Goal: Information Seeking & Learning: Check status

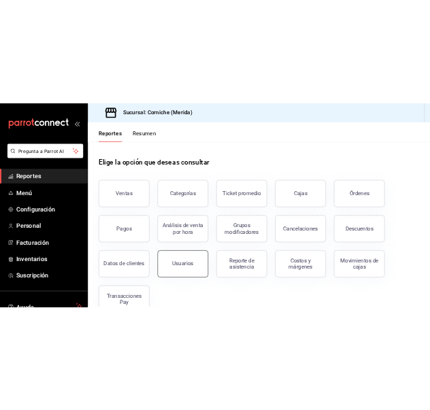
scroll to position [33, 0]
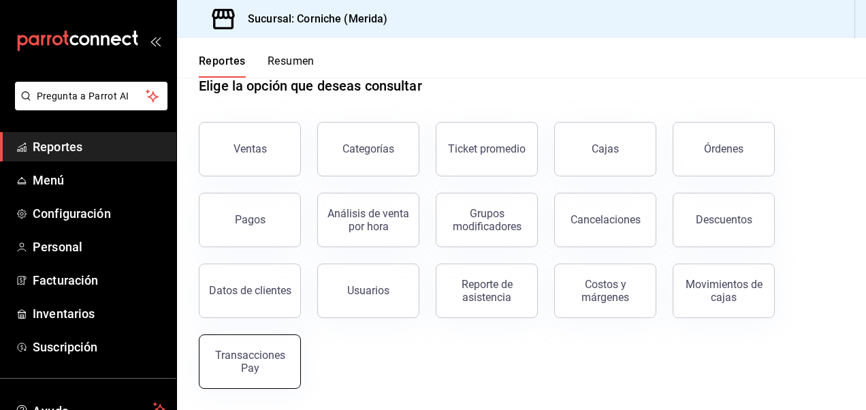
click at [268, 359] on div "Transacciones Pay" at bounding box center [250, 361] width 84 height 26
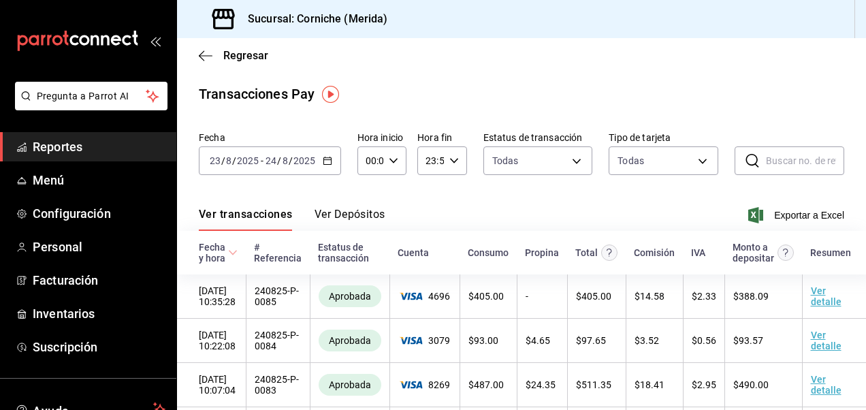
click at [327, 161] on icon "button" at bounding box center [328, 161] width 10 height 10
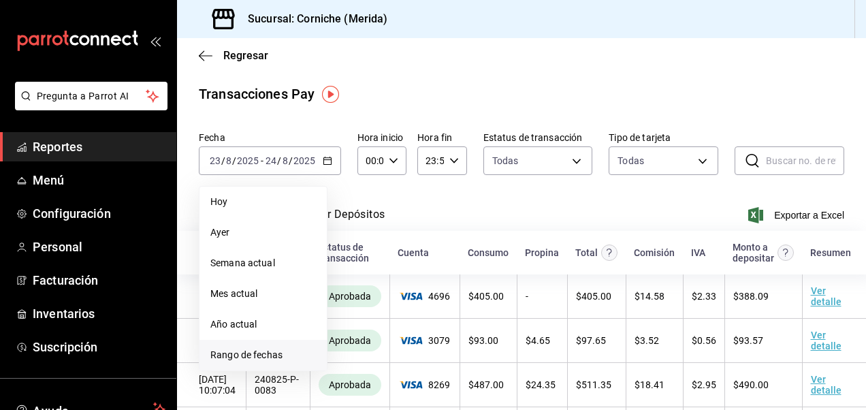
click at [257, 349] on span "Rango de fechas" at bounding box center [262, 355] width 105 height 14
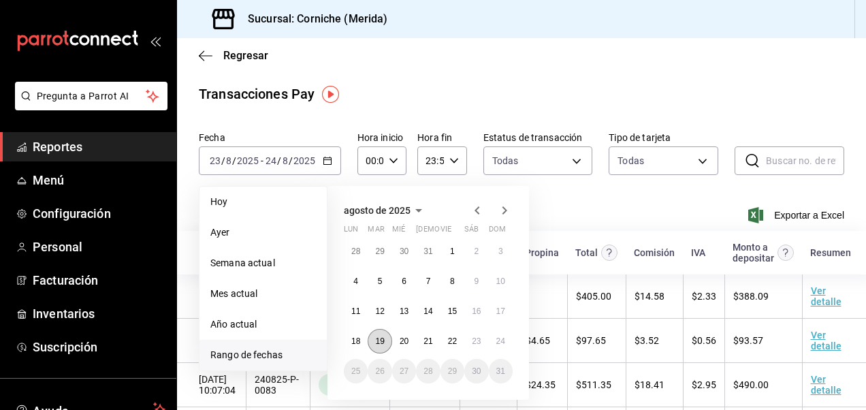
click at [382, 338] on abbr "19" at bounding box center [379, 341] width 9 height 10
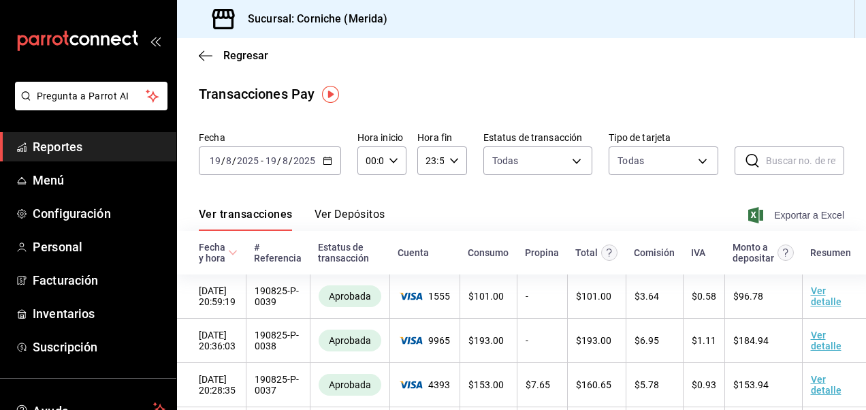
click at [789, 214] on span "Exportar a Excel" at bounding box center [797, 215] width 93 height 16
click at [327, 166] on div "[DATE] [DATE] - [DATE] [DATE]" at bounding box center [270, 160] width 142 height 29
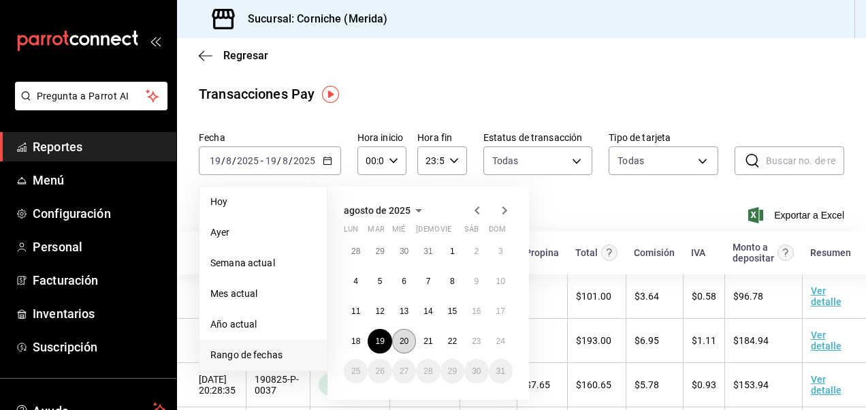
click at [412, 344] on button "20" at bounding box center [404, 341] width 24 height 24
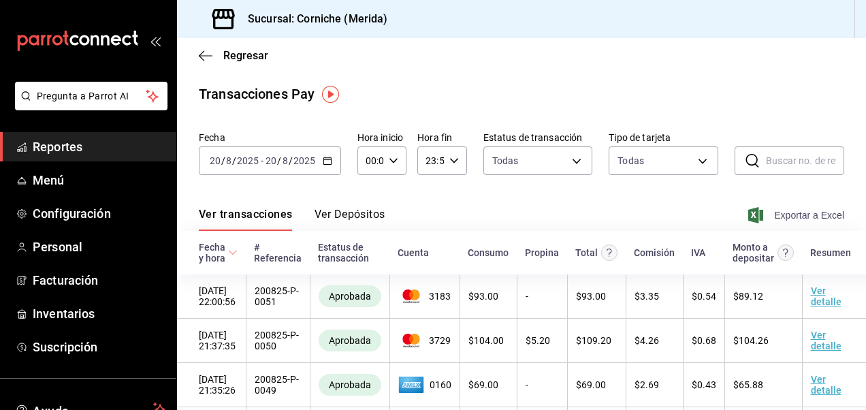
click at [783, 218] on span "Exportar a Excel" at bounding box center [797, 215] width 93 height 16
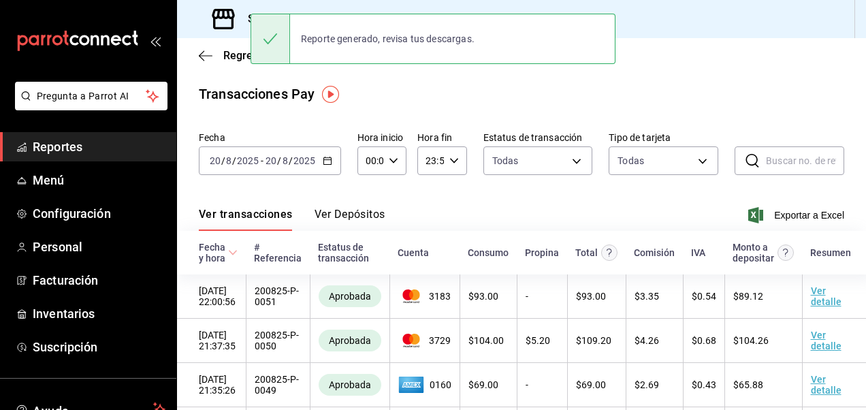
click at [695, 100] on div "Transacciones Pay" at bounding box center [521, 94] width 645 height 20
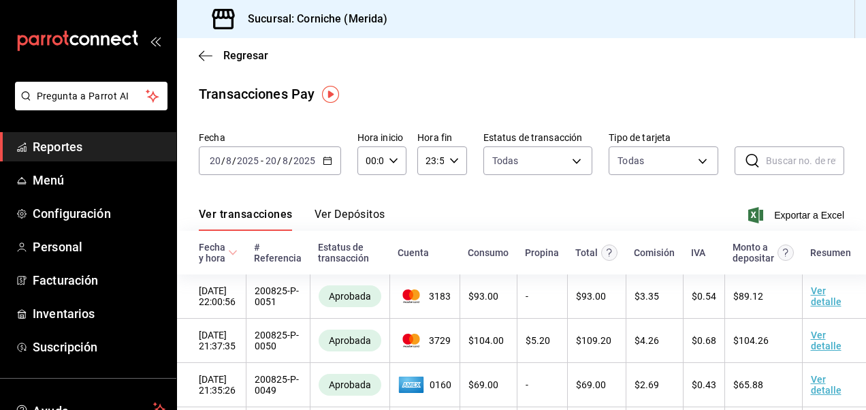
click at [325, 160] on \(Stroke\) "button" at bounding box center [326, 159] width 7 height 1
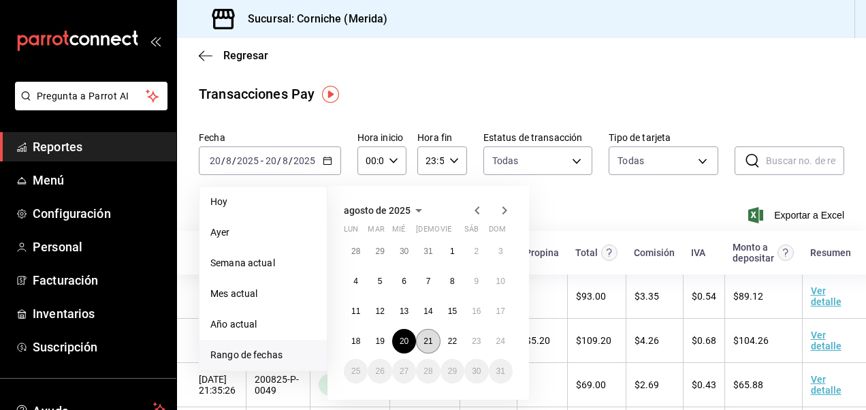
click at [430, 347] on button "21" at bounding box center [428, 341] width 24 height 24
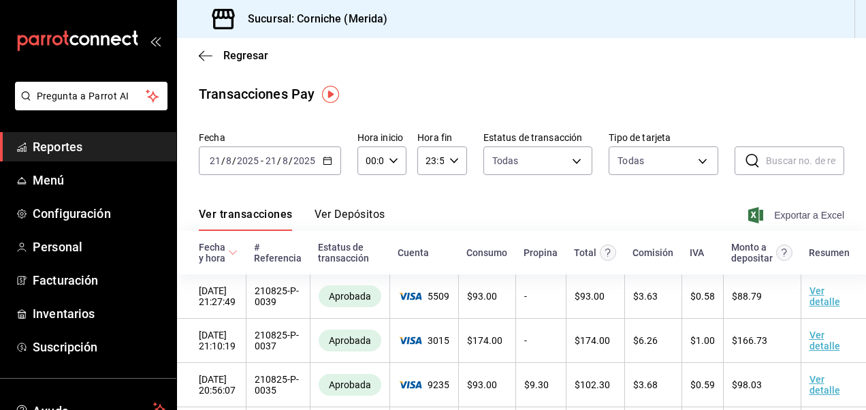
click at [768, 212] on span "Exportar a Excel" at bounding box center [797, 215] width 93 height 16
click at [333, 160] on div "[DATE] [DATE] - [DATE] [DATE]" at bounding box center [270, 160] width 142 height 29
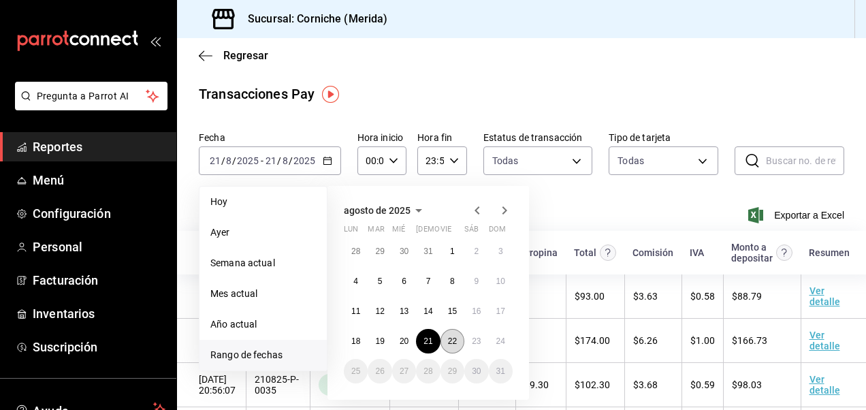
click at [453, 345] on abbr "22" at bounding box center [452, 341] width 9 height 10
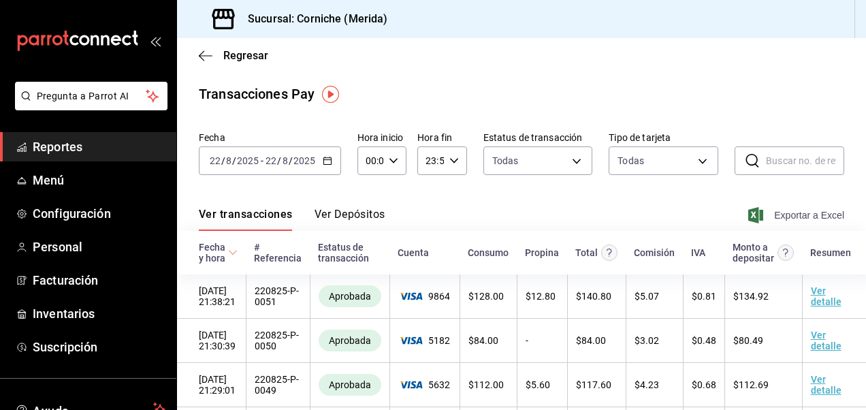
click at [795, 218] on span "Exportar a Excel" at bounding box center [797, 215] width 93 height 16
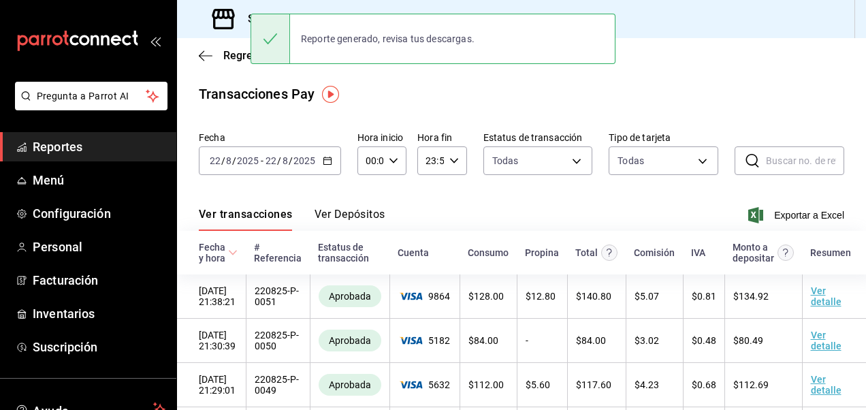
click at [319, 166] on div "[DATE] [DATE] - [DATE] [DATE]" at bounding box center [270, 160] width 142 height 29
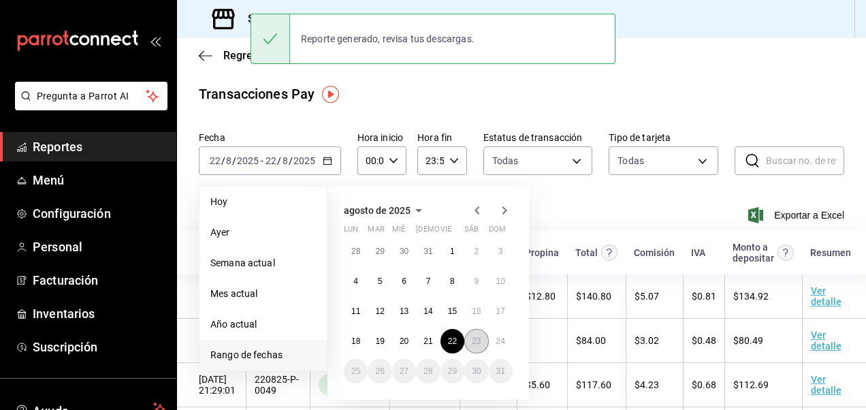
click at [472, 335] on button "23" at bounding box center [476, 341] width 24 height 24
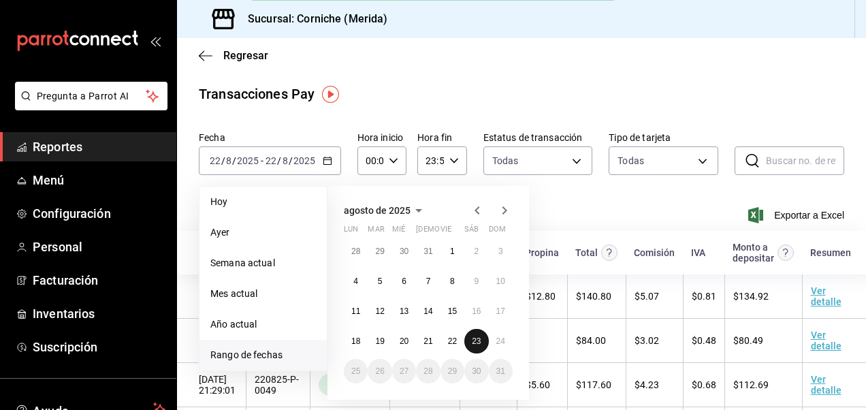
click at [472, 335] on button "23" at bounding box center [476, 341] width 24 height 24
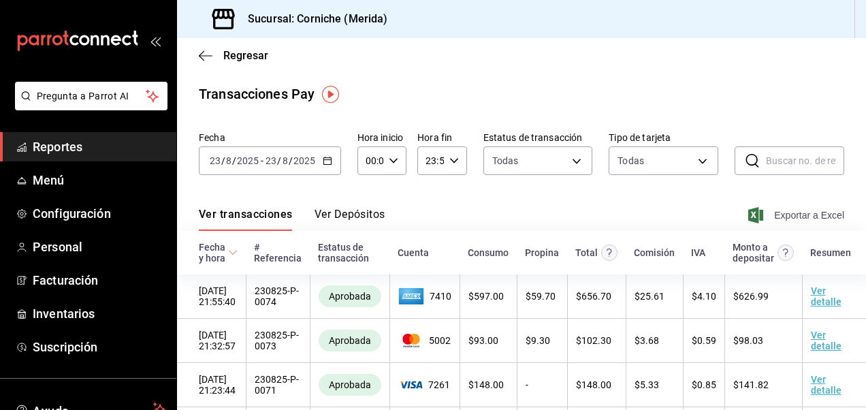
click at [812, 215] on span "Exportar a Excel" at bounding box center [797, 215] width 93 height 16
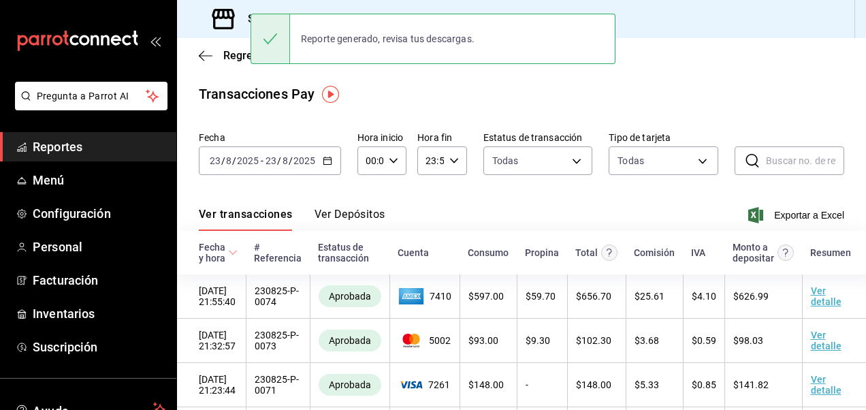
click at [508, 110] on div "Transacciones Pay Fecha [DATE] [DATE] - [DATE] [DATE] Hora inicio 00:00 Hora in…" at bounding box center [521, 400] width 689 height 633
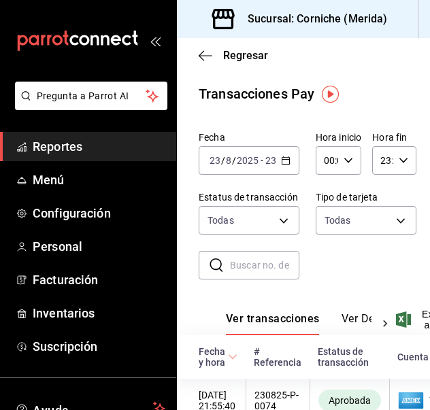
click at [201, 63] on div "Regresar" at bounding box center [303, 55] width 253 height 35
click at [214, 54] on span "Regresar" at bounding box center [233, 55] width 69 height 13
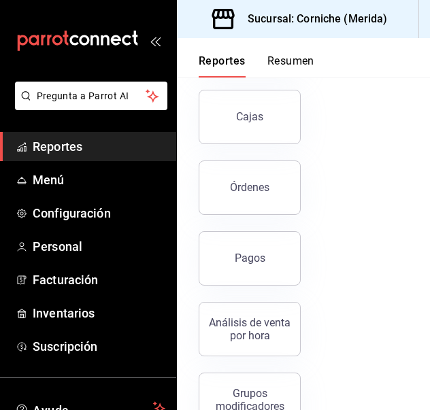
scroll to position [298, 0]
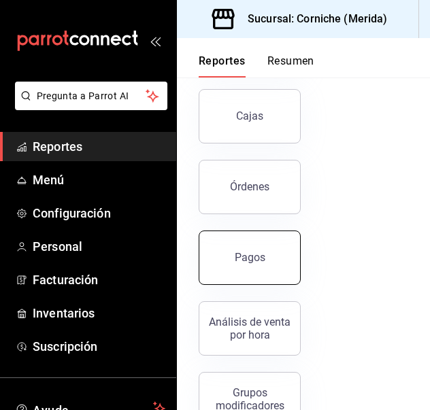
click at [267, 275] on button "Pagos" at bounding box center [250, 258] width 102 height 54
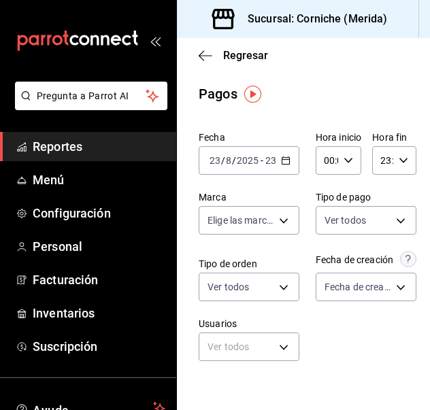
click at [284, 162] on \(Stroke\) "button" at bounding box center [286, 160] width 8 height 7
click at [352, 337] on div "Fecha [DATE] [DATE] - [DATE] [DATE] Hora inicio 00:00 Hora inicio Hora fin 23:5…" at bounding box center [304, 252] width 210 height 252
click at [287, 160] on div "[DATE] [DATE] - [DATE] [DATE]" at bounding box center [249, 160] width 101 height 29
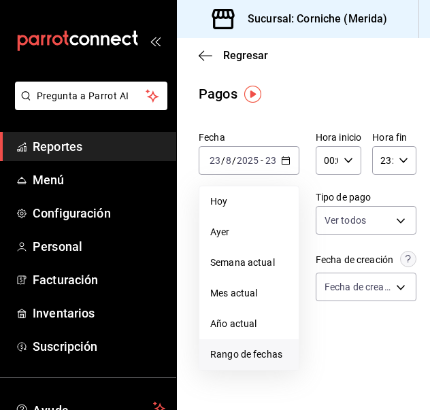
click at [242, 357] on span "Rango de fechas" at bounding box center [249, 355] width 78 height 14
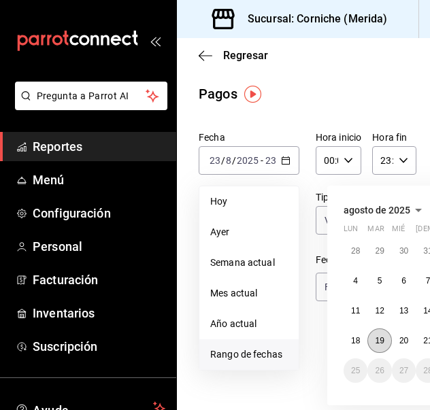
click at [388, 342] on button "19" at bounding box center [379, 341] width 24 height 24
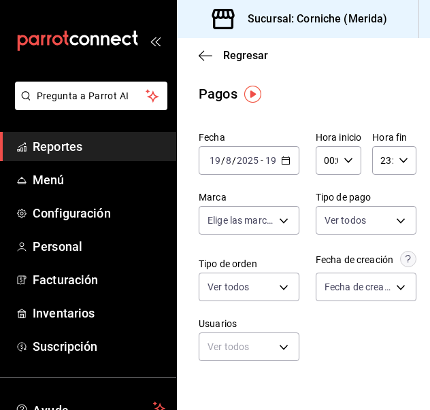
click at [276, 167] on div "[DATE] [DATE] - [DATE] [DATE]" at bounding box center [249, 160] width 101 height 29
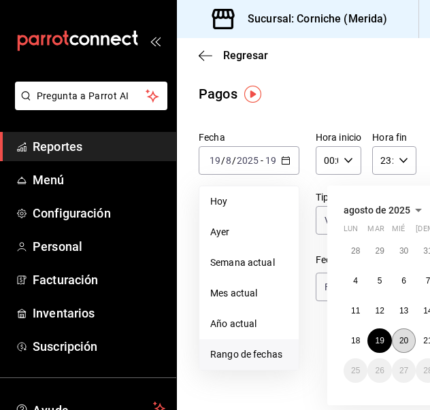
click at [407, 344] on abbr "20" at bounding box center [403, 341] width 9 height 10
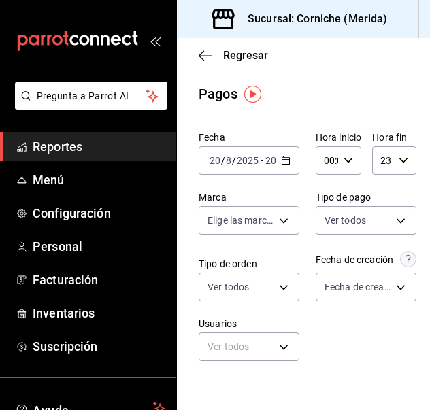
click at [282, 164] on \(Stroke\) "button" at bounding box center [286, 160] width 8 height 7
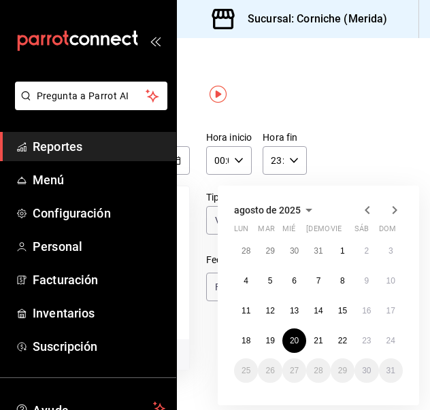
scroll to position [0, 122]
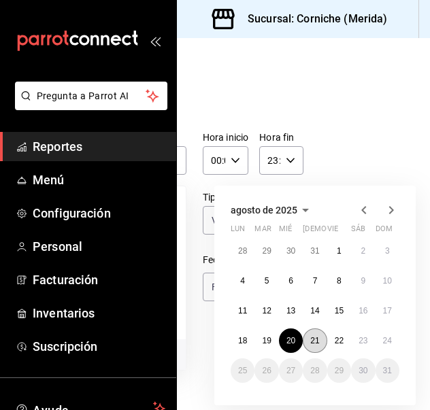
click at [310, 342] on abbr "21" at bounding box center [314, 341] width 9 height 10
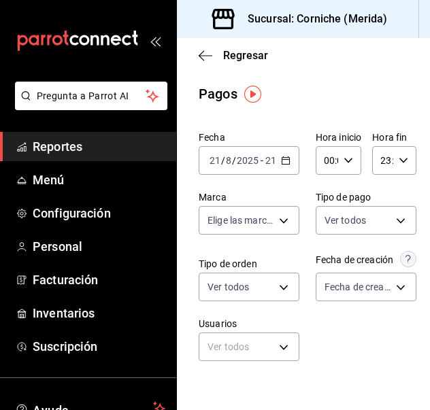
click at [308, 342] on div "Fecha [DATE] [DATE] - [DATE] [DATE] Hora inicio 00:00 Hora inicio Hora fin 23:5…" at bounding box center [304, 252] width 210 height 252
click at [283, 162] on icon "button" at bounding box center [286, 161] width 10 height 10
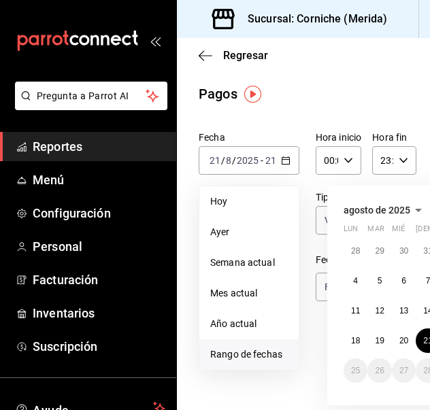
scroll to position [0, 122]
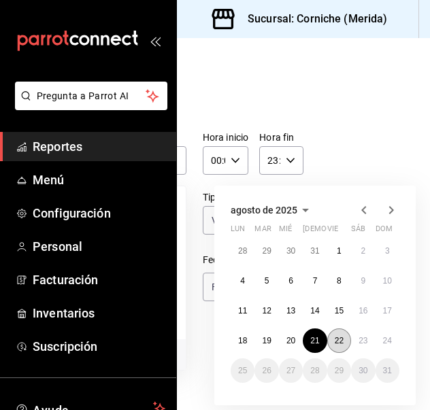
click at [340, 342] on button "22" at bounding box center [339, 341] width 24 height 24
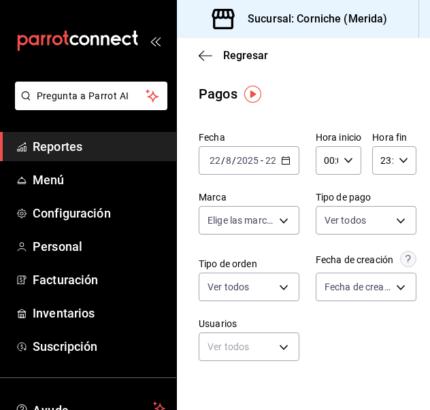
click at [291, 154] on div "[DATE] [DATE] - [DATE] [DATE]" at bounding box center [249, 160] width 101 height 29
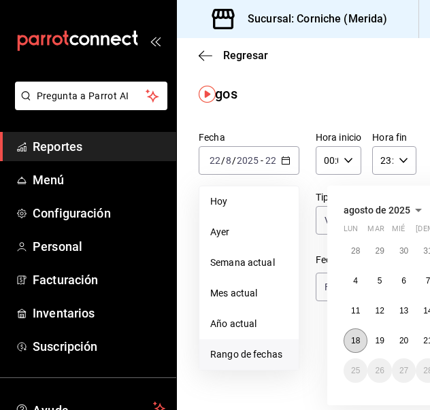
scroll to position [0, 122]
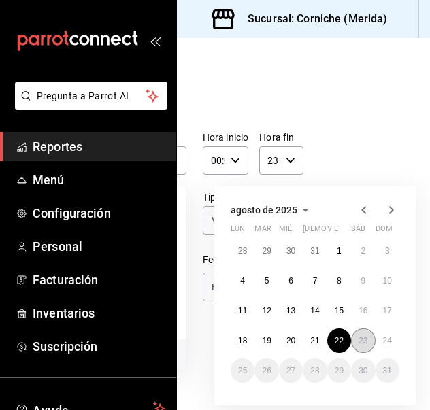
click at [359, 341] on abbr "23" at bounding box center [363, 341] width 9 height 10
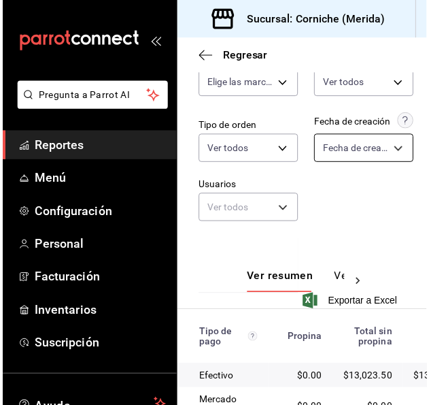
scroll to position [288, 0]
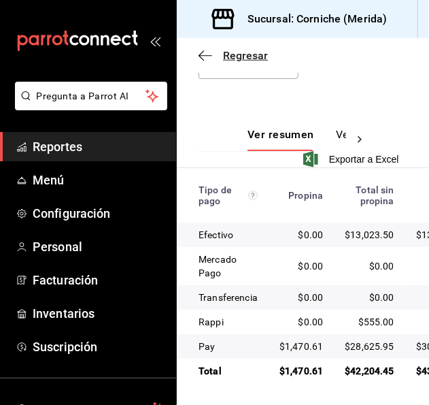
click at [212, 50] on span "Regresar" at bounding box center [233, 55] width 69 height 13
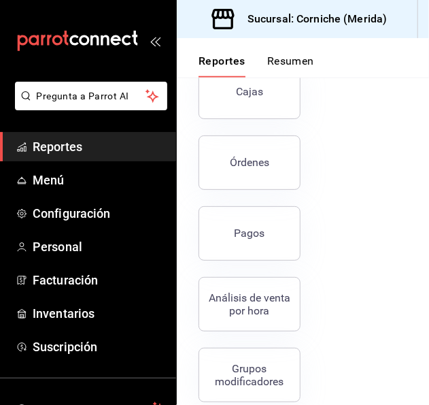
scroll to position [329, 0]
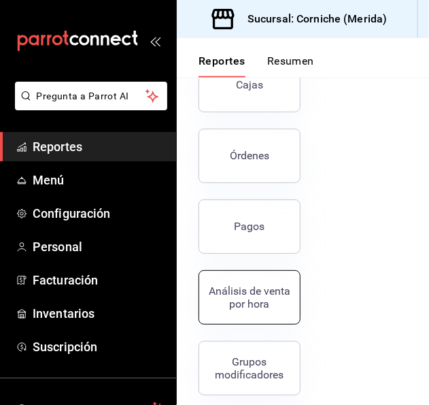
click at [267, 306] on div "Análisis de venta por hora" at bounding box center [250, 297] width 84 height 26
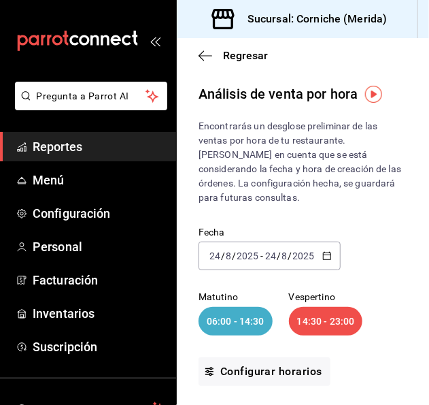
click at [326, 260] on \(Stroke\) "button" at bounding box center [327, 255] width 8 height 7
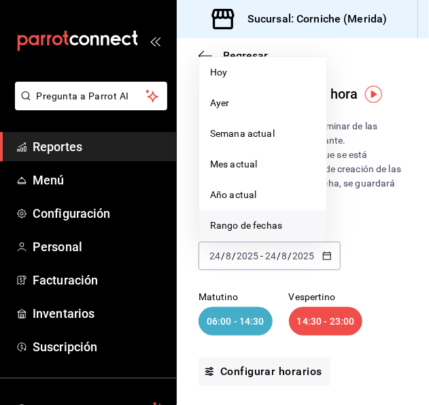
click at [264, 227] on span "Rango de fechas" at bounding box center [262, 225] width 105 height 14
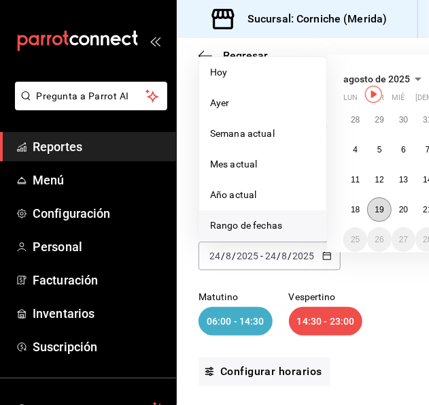
click at [382, 209] on abbr "19" at bounding box center [379, 210] width 9 height 10
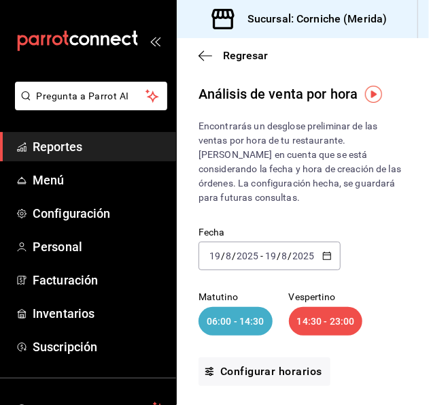
click at [328, 249] on div "[DATE] [DATE] - [DATE] [DATE]" at bounding box center [270, 256] width 142 height 29
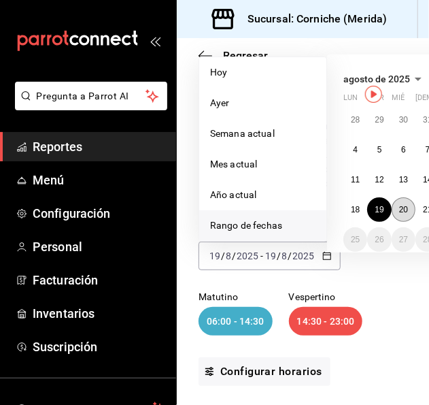
click at [399, 203] on button "20" at bounding box center [404, 209] width 24 height 24
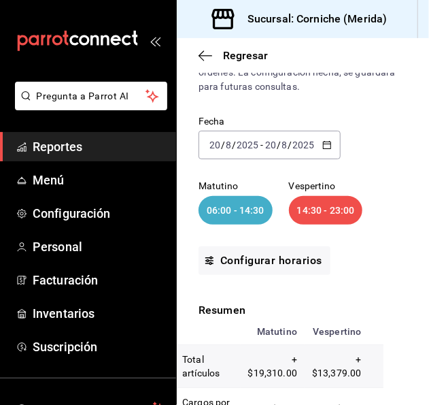
scroll to position [105, 0]
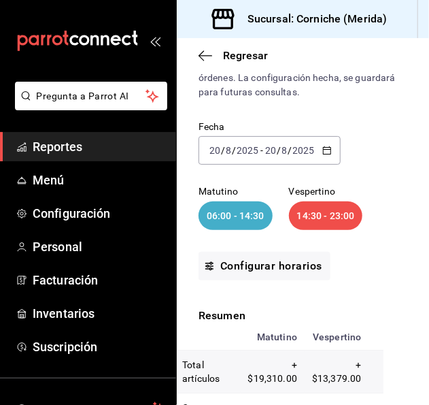
click at [325, 149] on \(Stroke\) "button" at bounding box center [326, 149] width 7 height 1
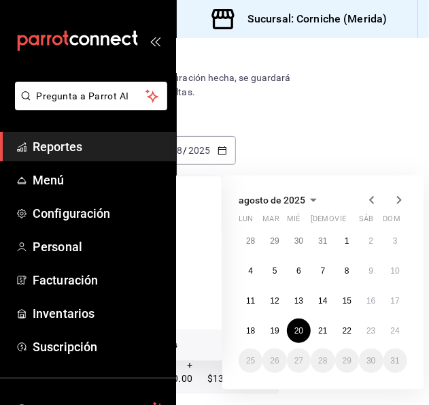
scroll to position [105, 105]
click at [322, 333] on abbr "21" at bounding box center [322, 331] width 9 height 10
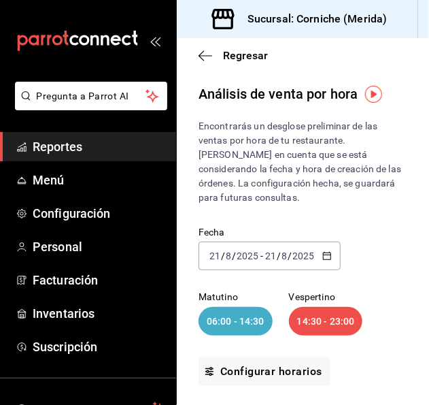
click at [331, 261] on div "[DATE] [DATE] - [DATE] [DATE]" at bounding box center [270, 256] width 142 height 29
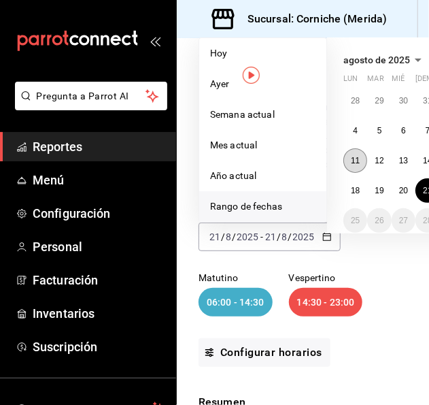
scroll to position [19, 123]
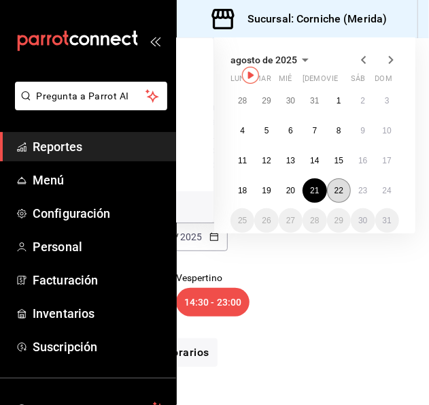
click at [335, 186] on abbr "22" at bounding box center [339, 191] width 9 height 10
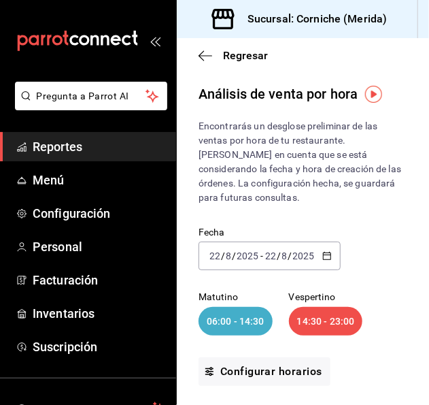
click at [327, 255] on icon "button" at bounding box center [328, 256] width 10 height 10
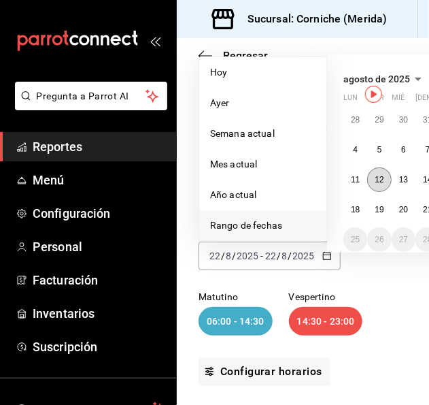
scroll to position [0, 123]
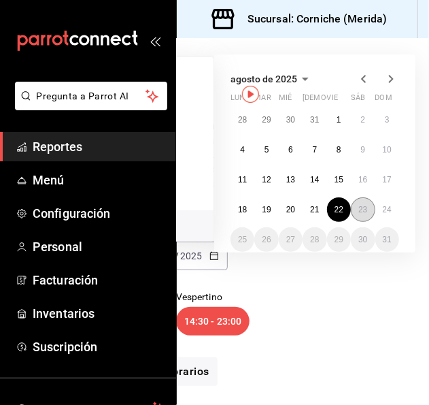
click at [359, 206] on abbr "23" at bounding box center [363, 210] width 9 height 10
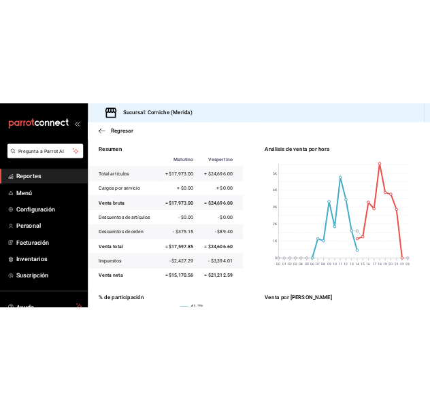
scroll to position [155, 0]
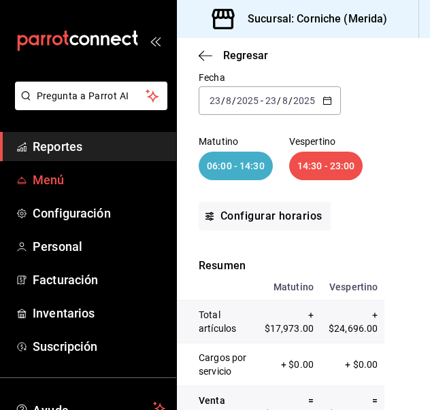
click at [69, 183] on span "Menú" at bounding box center [99, 180] width 133 height 18
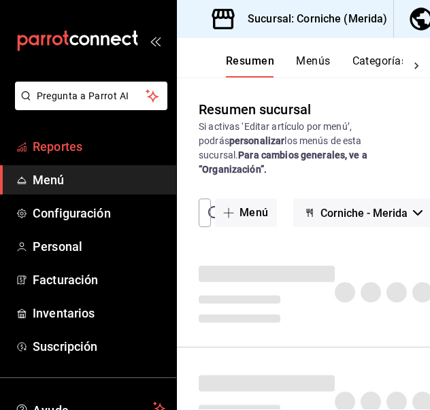
click at [68, 147] on span "Reportes" at bounding box center [99, 146] width 133 height 18
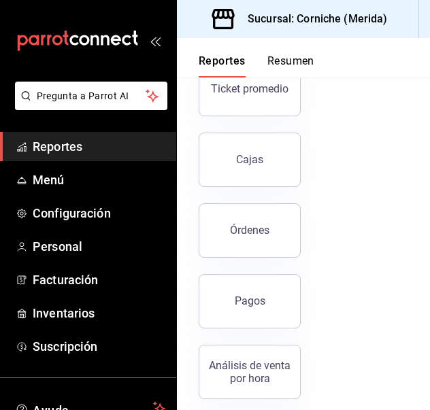
scroll to position [256, 0]
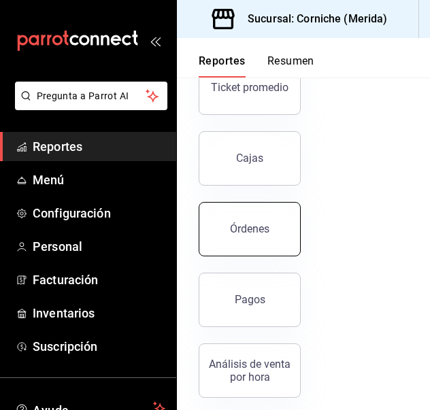
click at [261, 232] on div "Órdenes" at bounding box center [249, 229] width 39 height 13
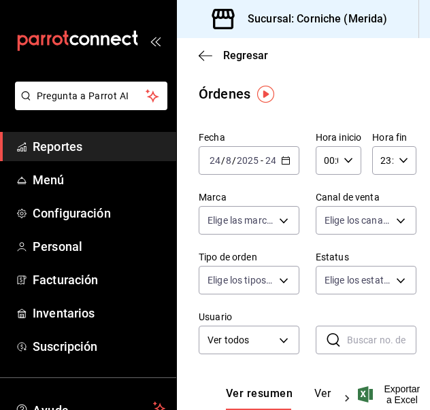
click at [281, 157] on icon "button" at bounding box center [286, 161] width 10 height 10
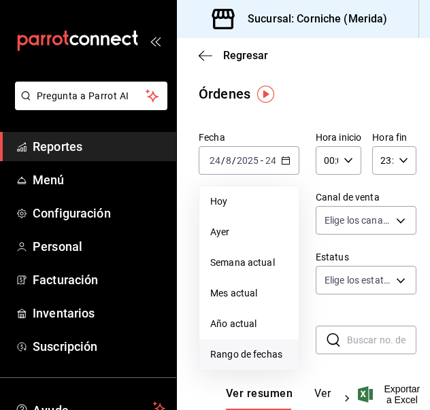
click at [223, 357] on span "Rango de fechas" at bounding box center [249, 355] width 78 height 14
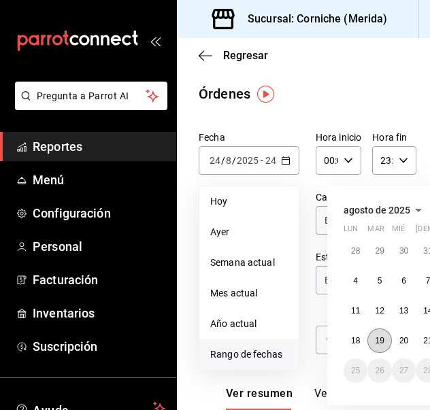
click at [383, 337] on abbr "19" at bounding box center [379, 341] width 9 height 10
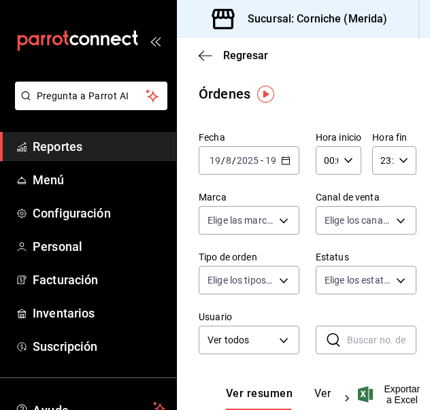
click at [278, 167] on div "[DATE] [DATE] - [DATE] [DATE]" at bounding box center [249, 160] width 101 height 29
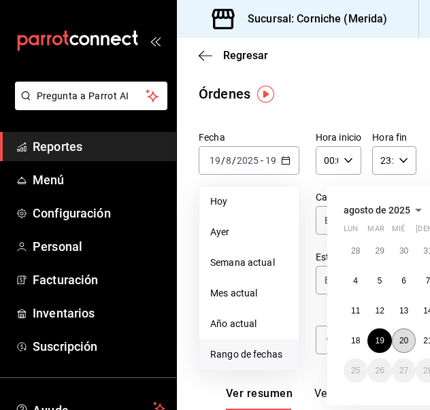
click at [401, 338] on abbr "20" at bounding box center [403, 341] width 9 height 10
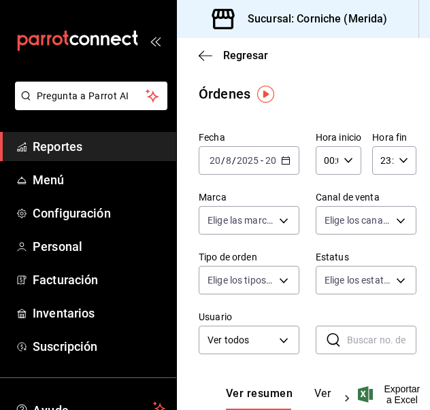
click at [269, 163] on input "20" at bounding box center [271, 160] width 12 height 11
click at [281, 161] on icon "button" at bounding box center [286, 161] width 10 height 10
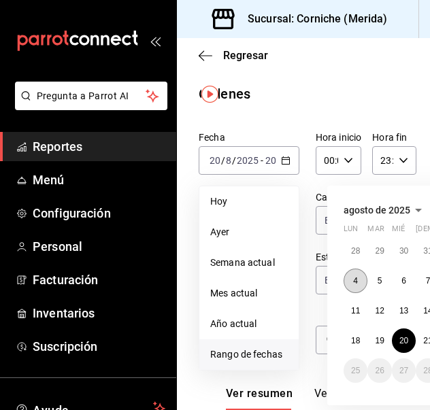
scroll to position [0, 112]
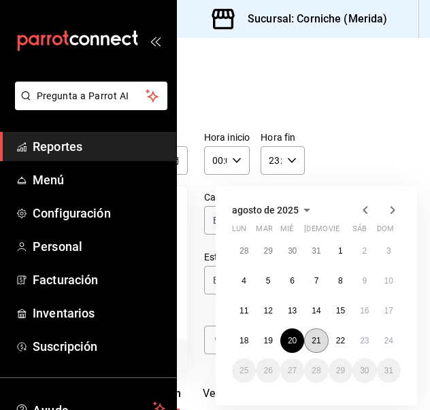
click at [310, 345] on button "21" at bounding box center [316, 341] width 24 height 24
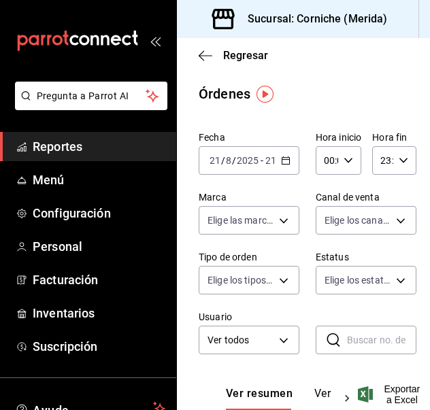
click at [282, 163] on icon "button" at bounding box center [286, 161] width 10 height 10
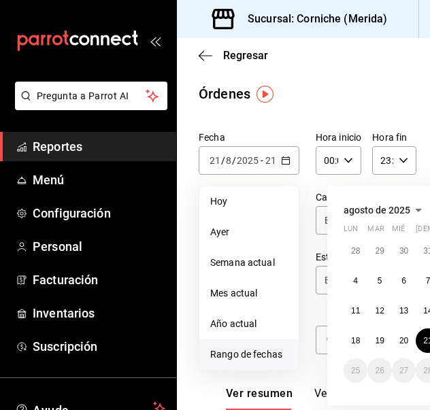
scroll to position [0, 123]
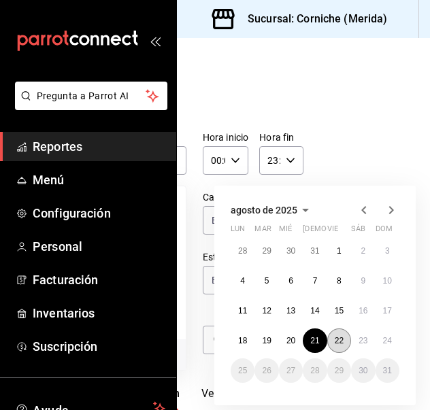
click at [335, 340] on abbr "22" at bounding box center [339, 341] width 9 height 10
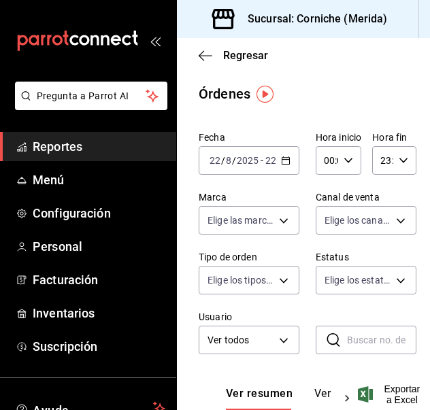
click at [283, 160] on \(Stroke\) "button" at bounding box center [285, 159] width 7 height 1
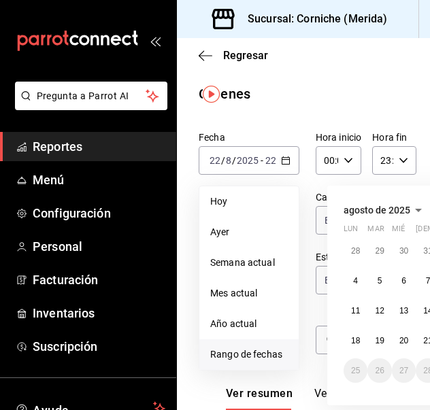
scroll to position [0, 123]
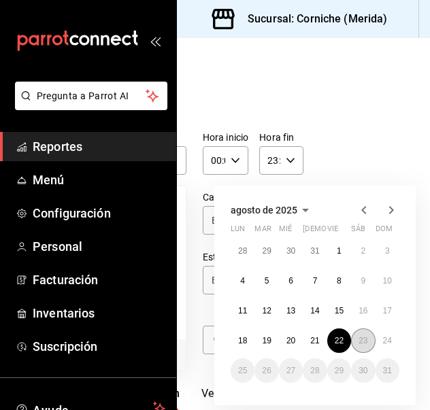
click at [359, 341] on abbr "23" at bounding box center [363, 341] width 9 height 10
